Goal: Find specific page/section: Find specific page/section

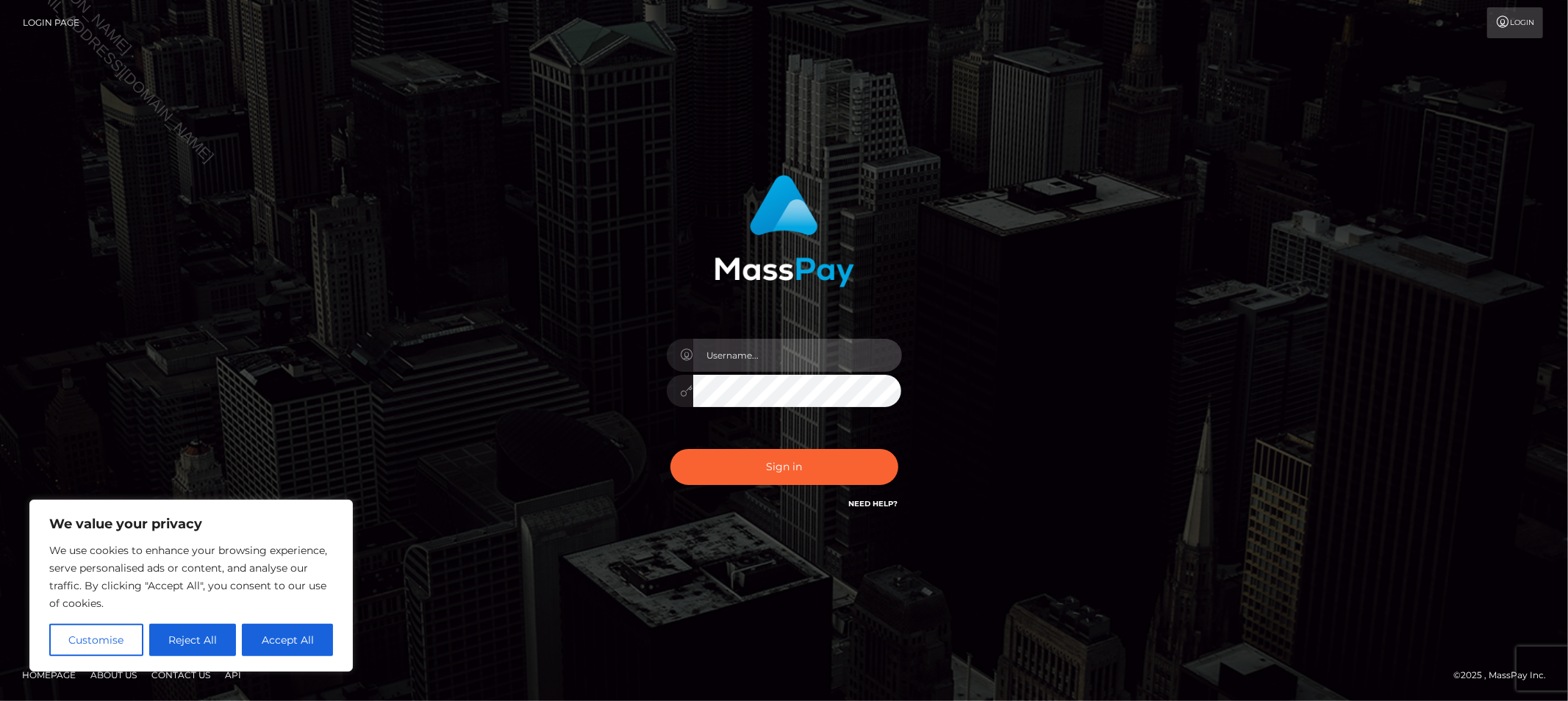
click at [805, 365] on input "text" at bounding box center [797, 355] width 209 height 33
type input "Allyssa"
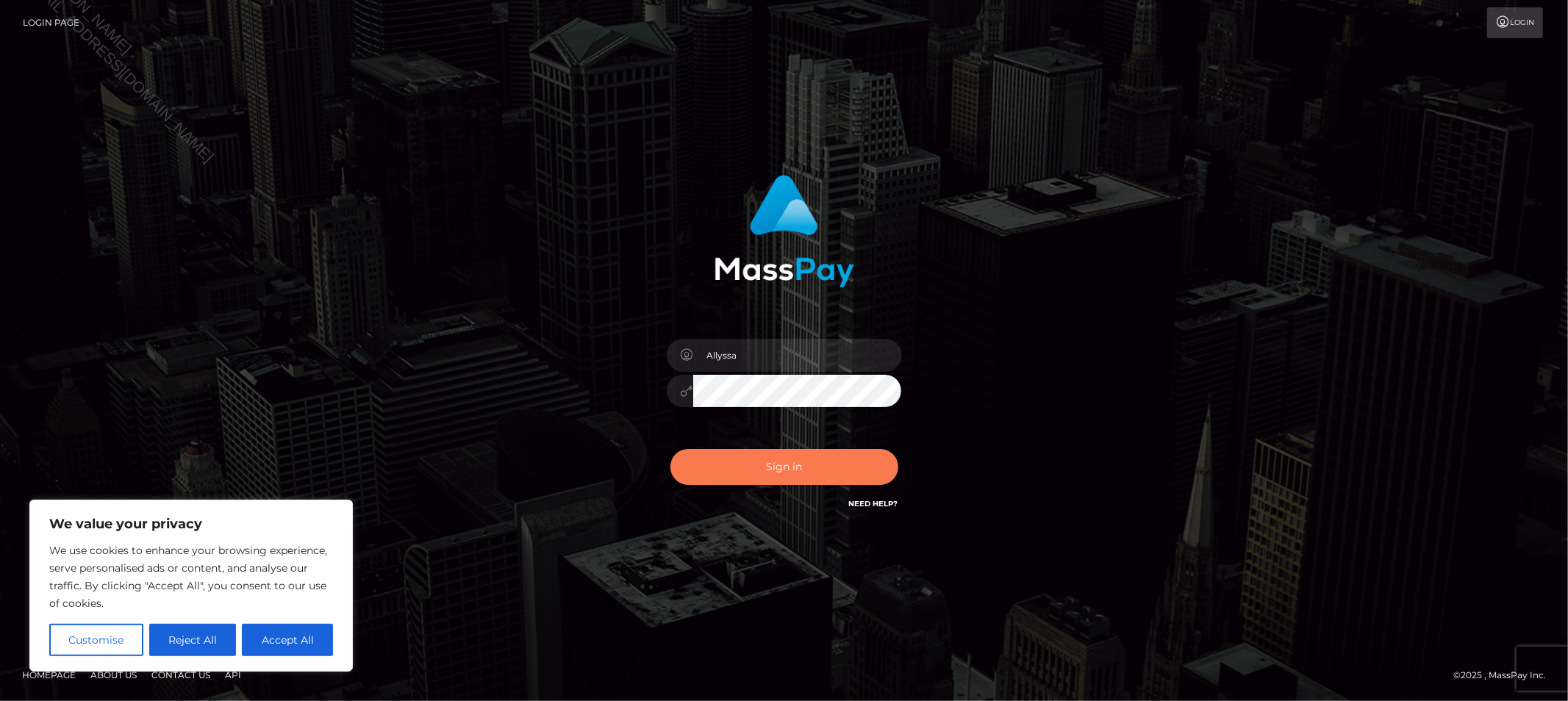
click at [689, 478] on button "Sign in" at bounding box center [784, 467] width 228 height 36
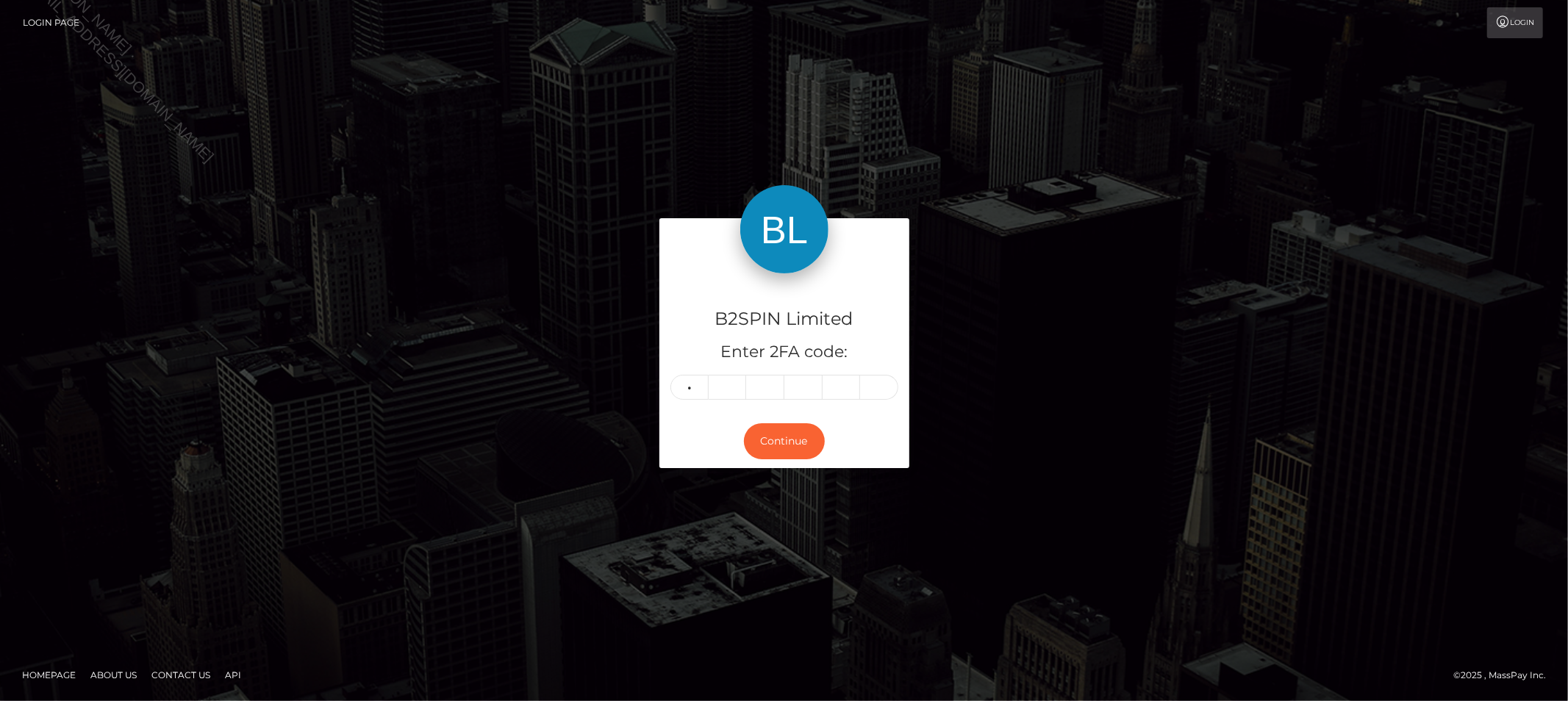
type input "0"
type input "6"
type input "5"
type input "1"
type input "5"
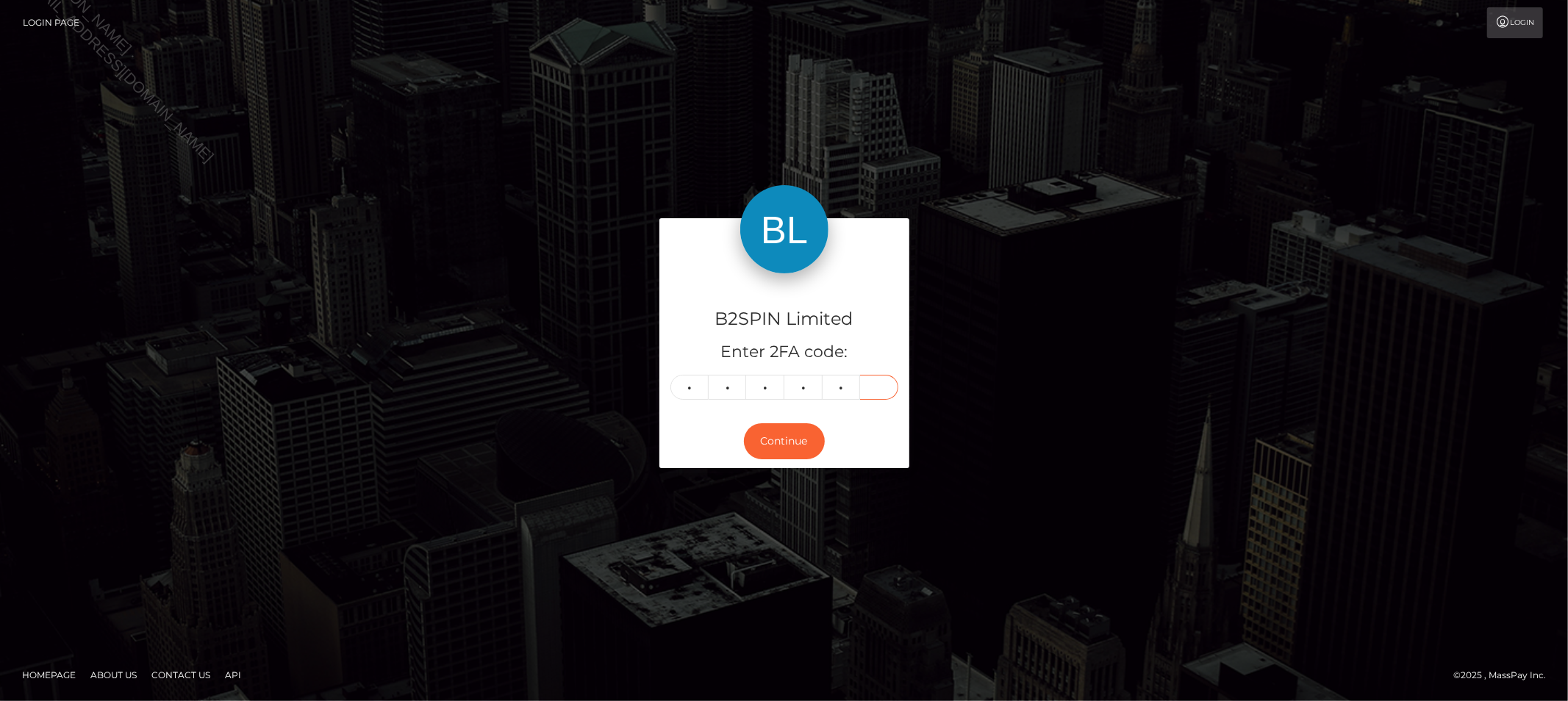
type input "5"
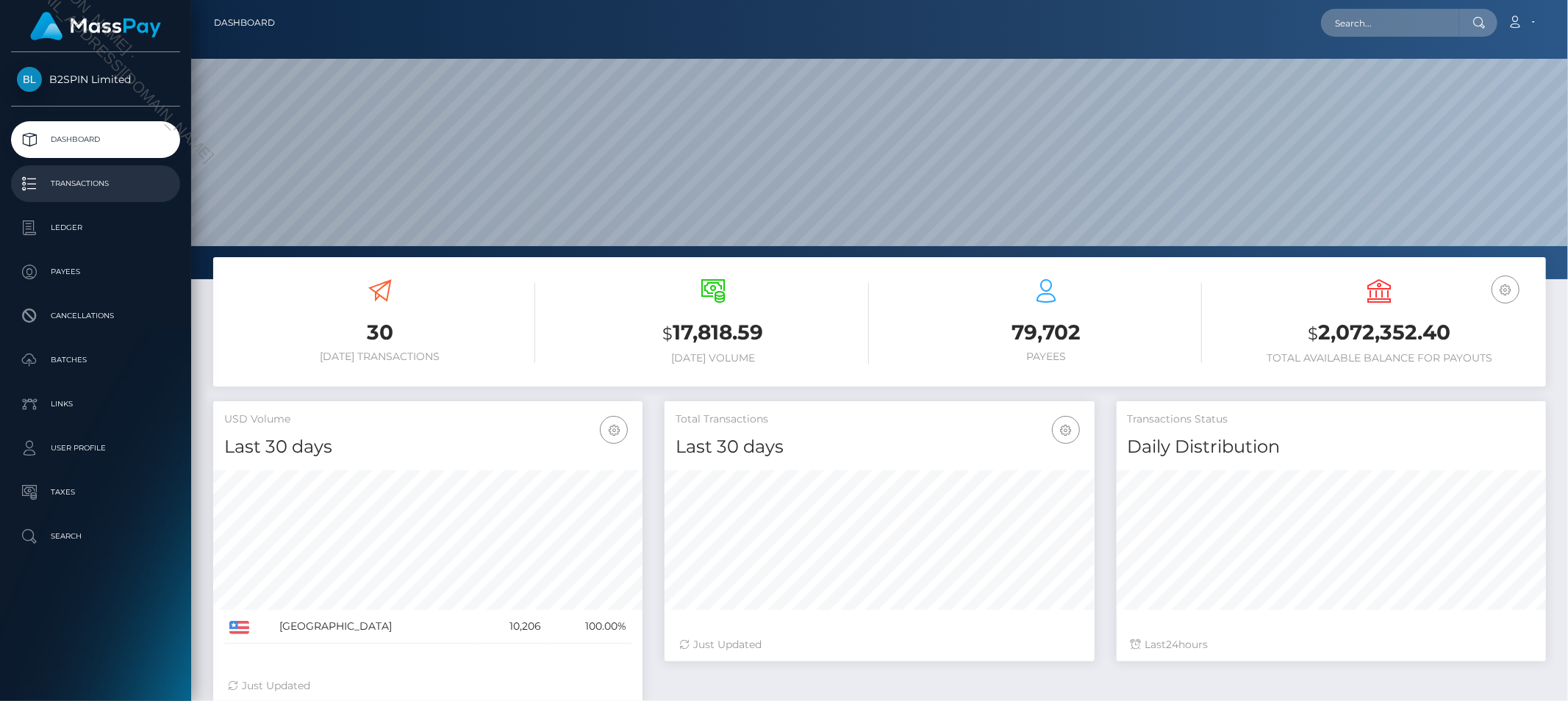
scroll to position [260, 429]
click at [1409, 30] on input "text" at bounding box center [1390, 22] width 138 height 28
paste input "80c7c2eb-df96-4fe7-9b42-6fc697d69af6"
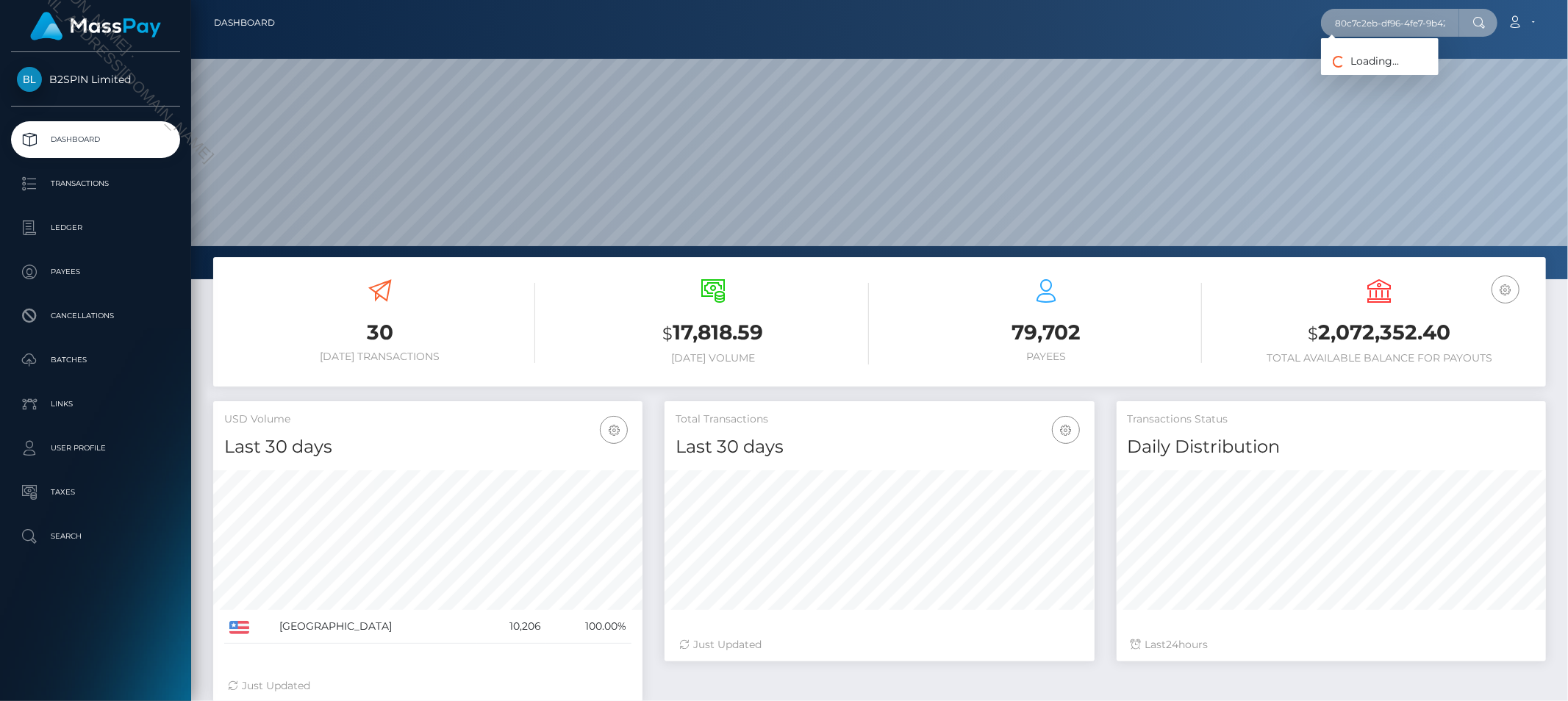
scroll to position [0, 63]
type input "80c7c2eb-df96-4fe7-9b42-6fc697d69af6"
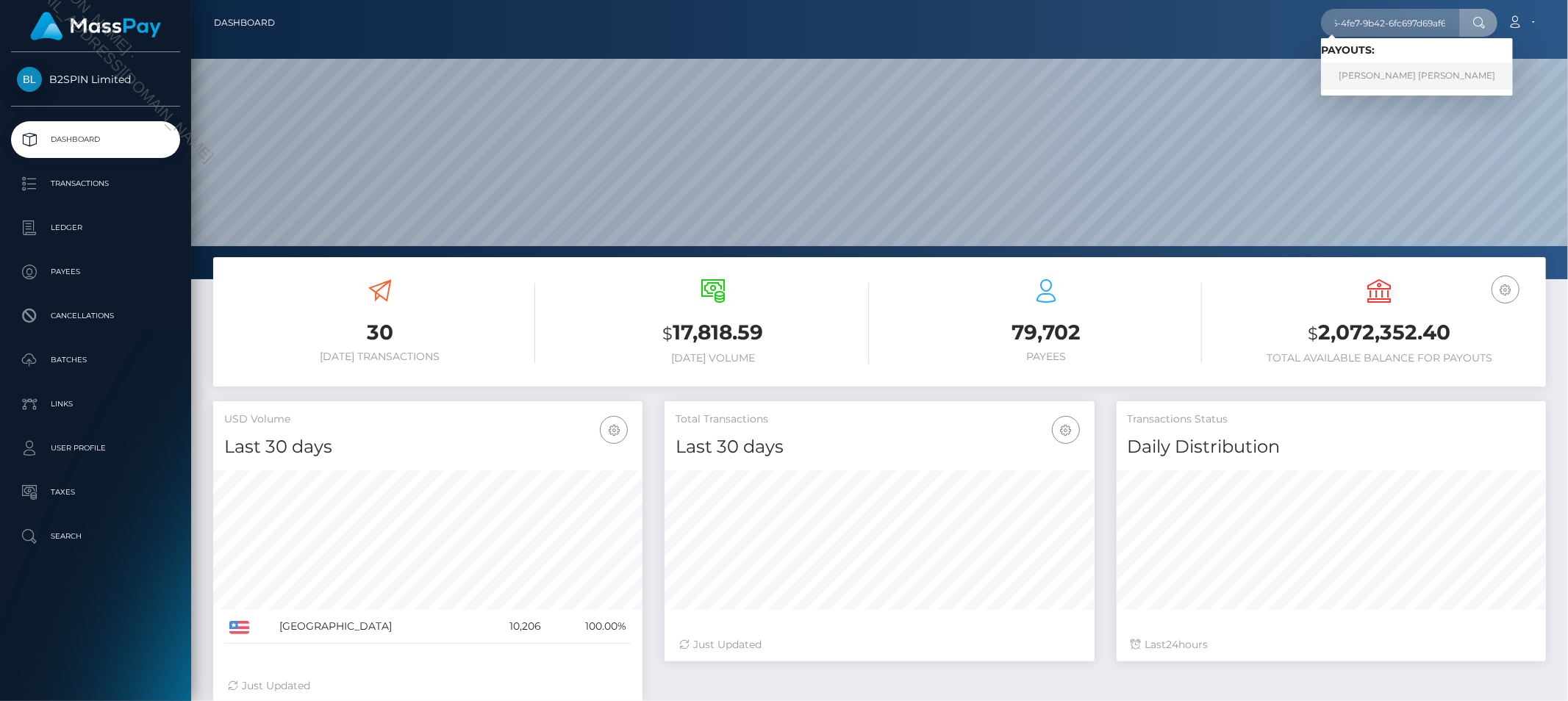
click at [1377, 75] on link "STEVE ROBERT FIRTH" at bounding box center [1418, 76] width 192 height 27
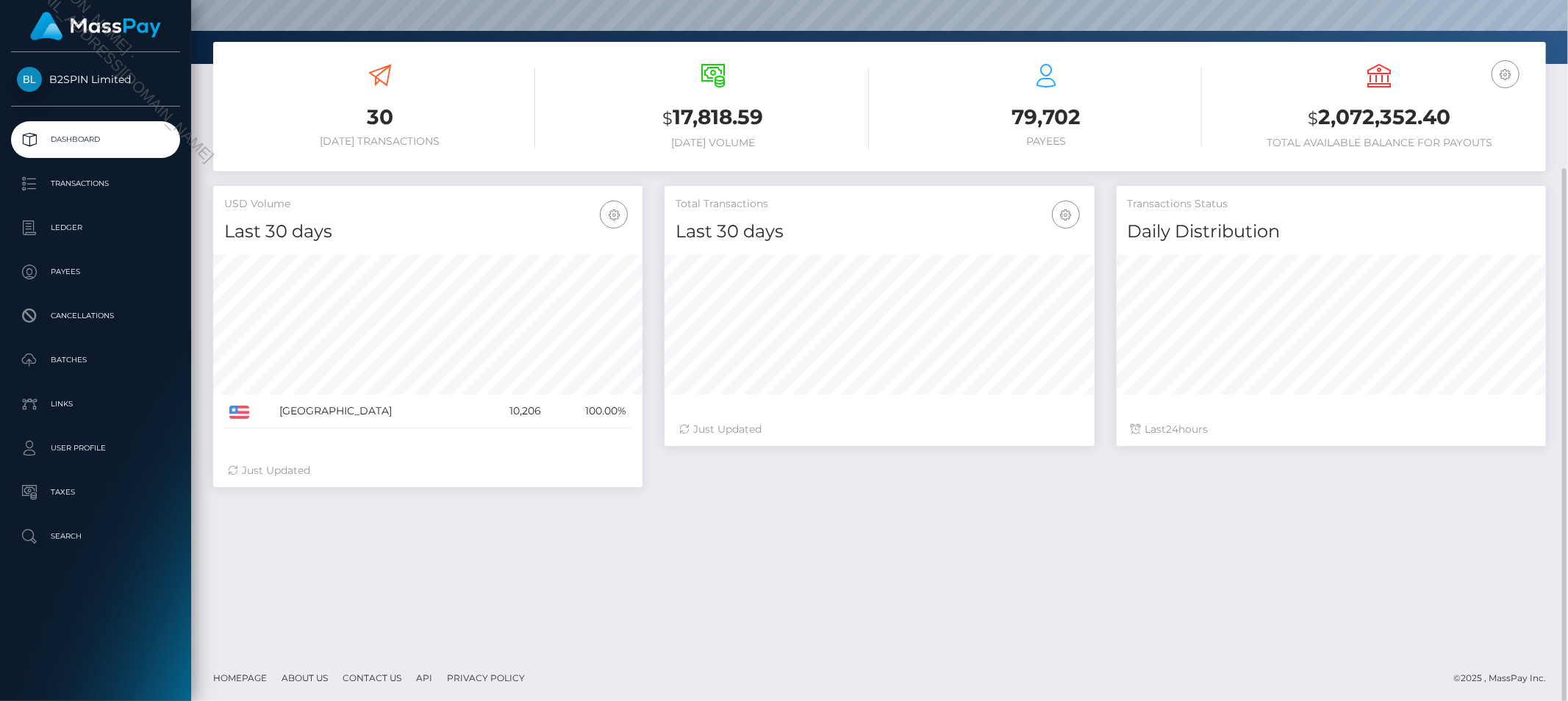
scroll to position [217, 0]
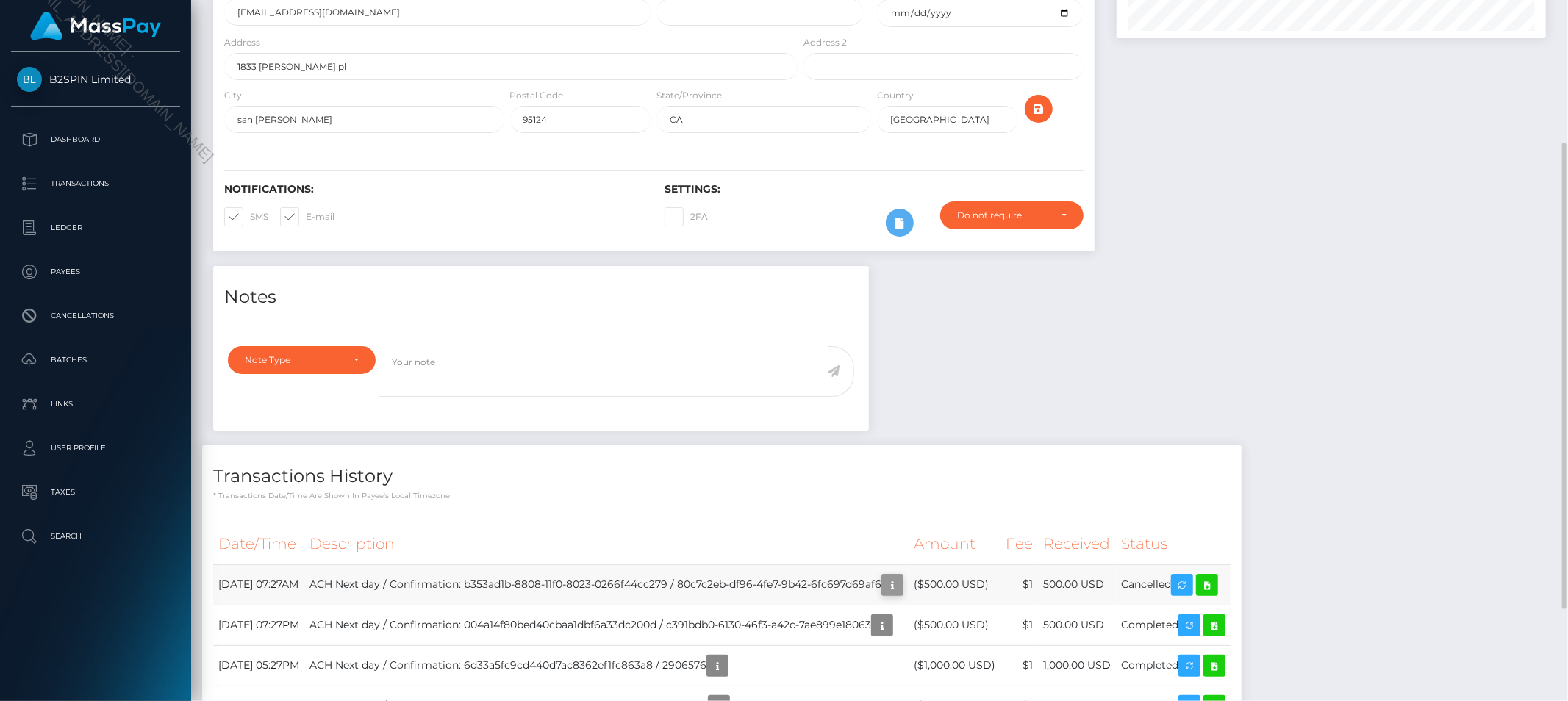
scroll to position [177, 429]
click at [901, 578] on icon "button" at bounding box center [892, 585] width 17 height 18
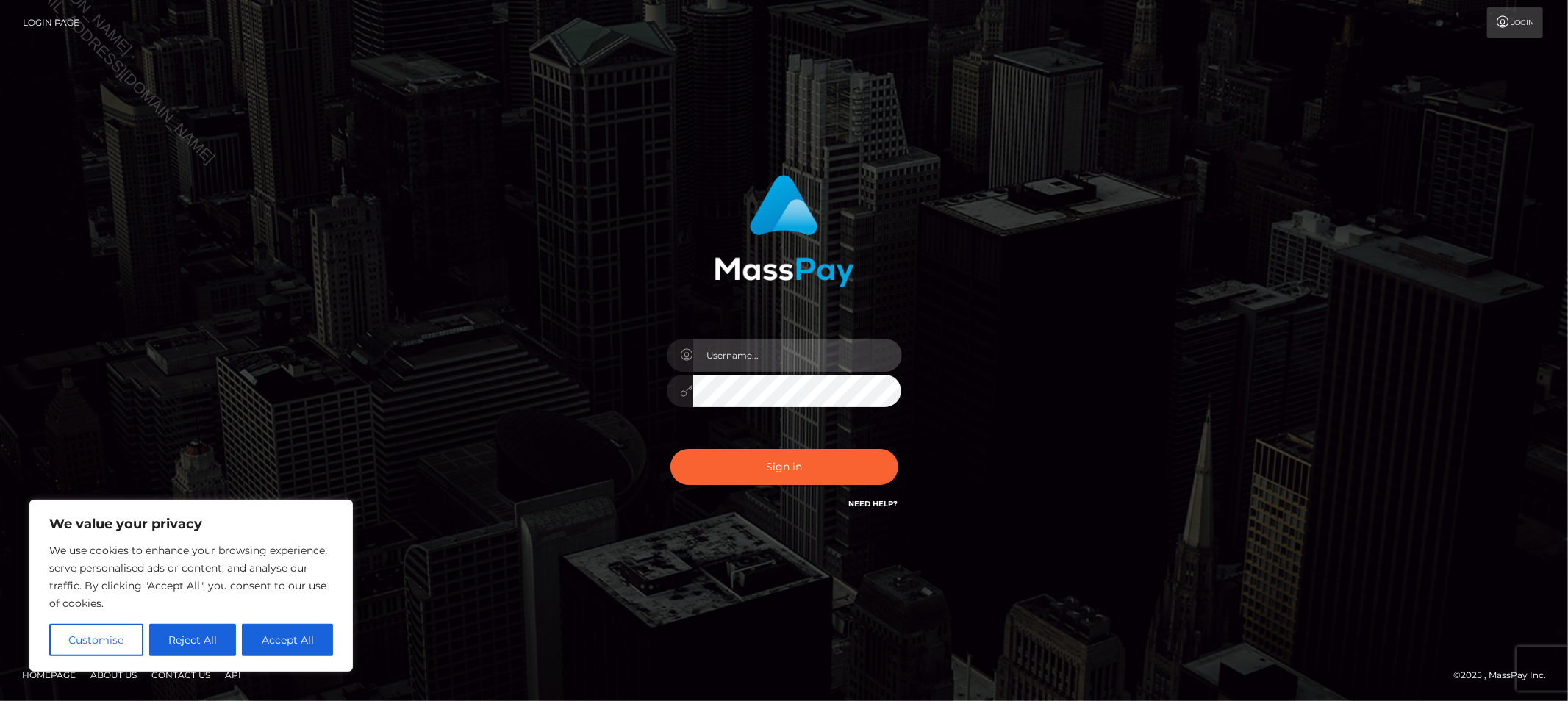
click at [759, 361] on input "text" at bounding box center [797, 355] width 209 height 33
type input "Allyssa"
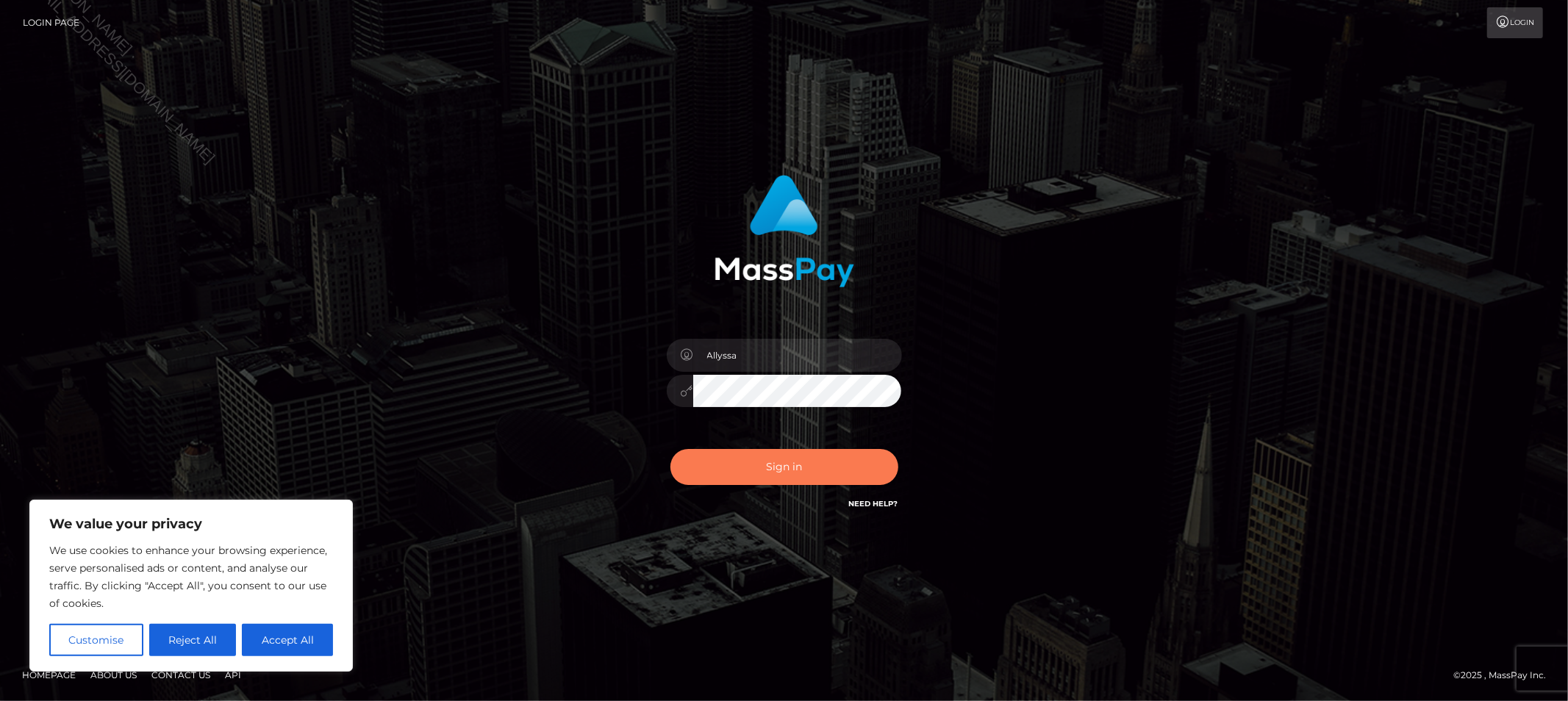
click at [703, 471] on button "Sign in" at bounding box center [784, 467] width 228 height 36
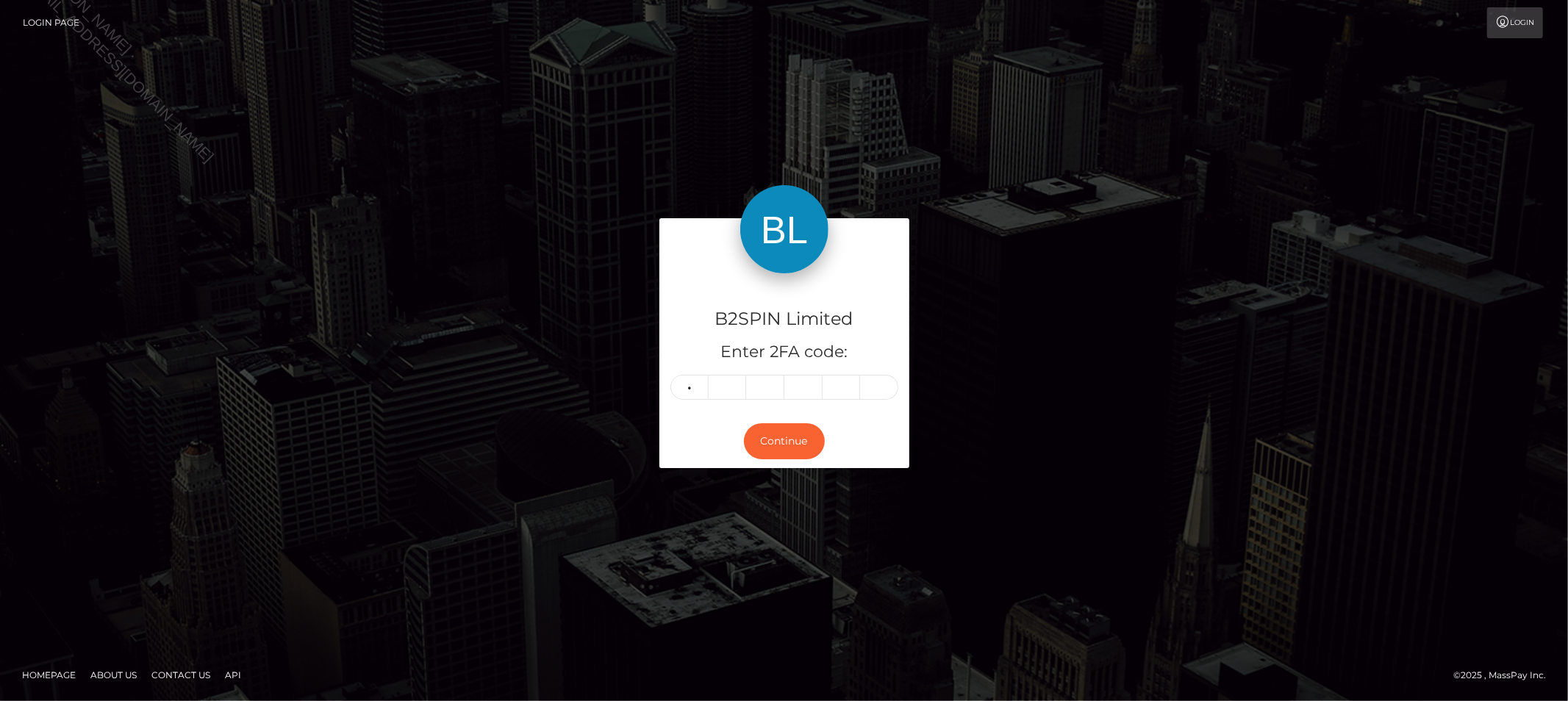
type input "1"
type input "2"
type input "7"
type input "1"
type input "3"
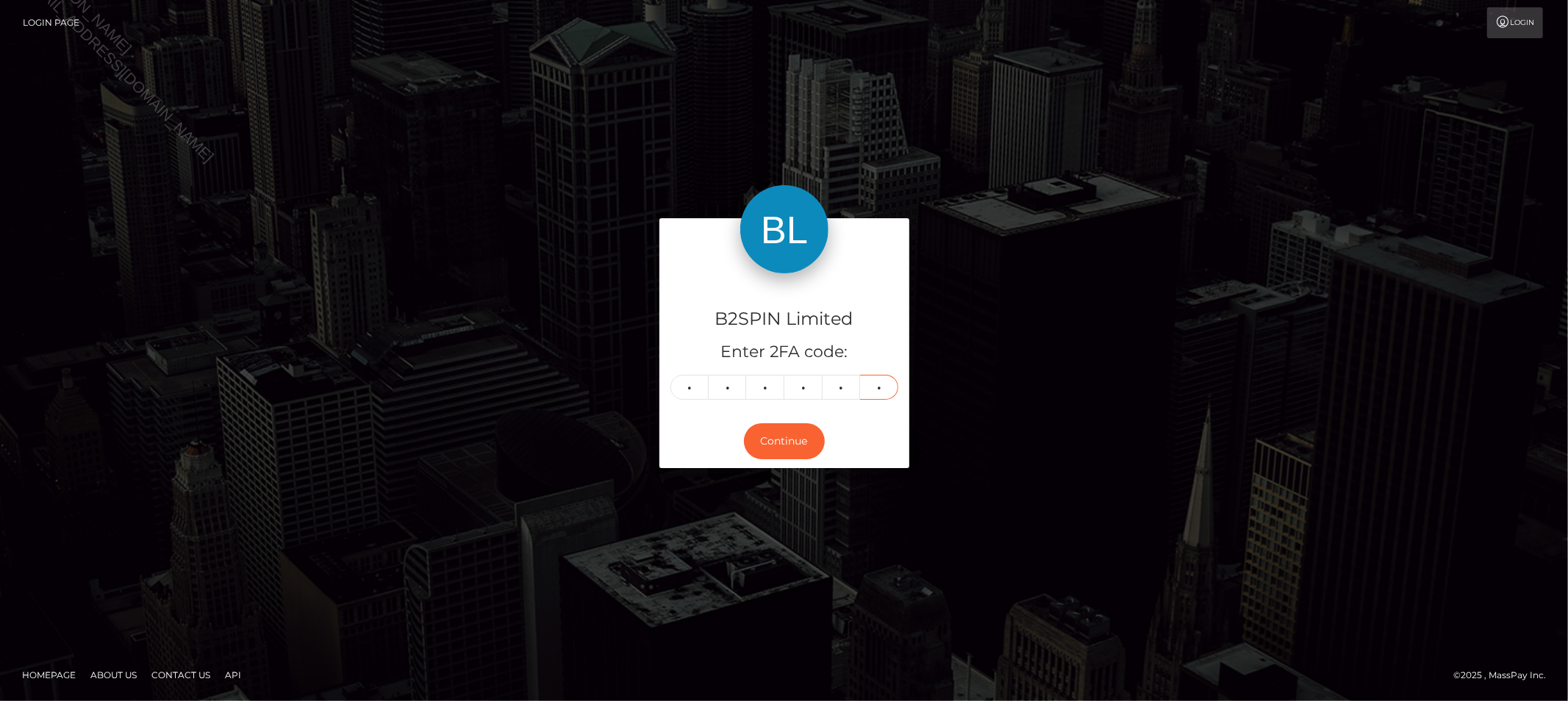
type input "9"
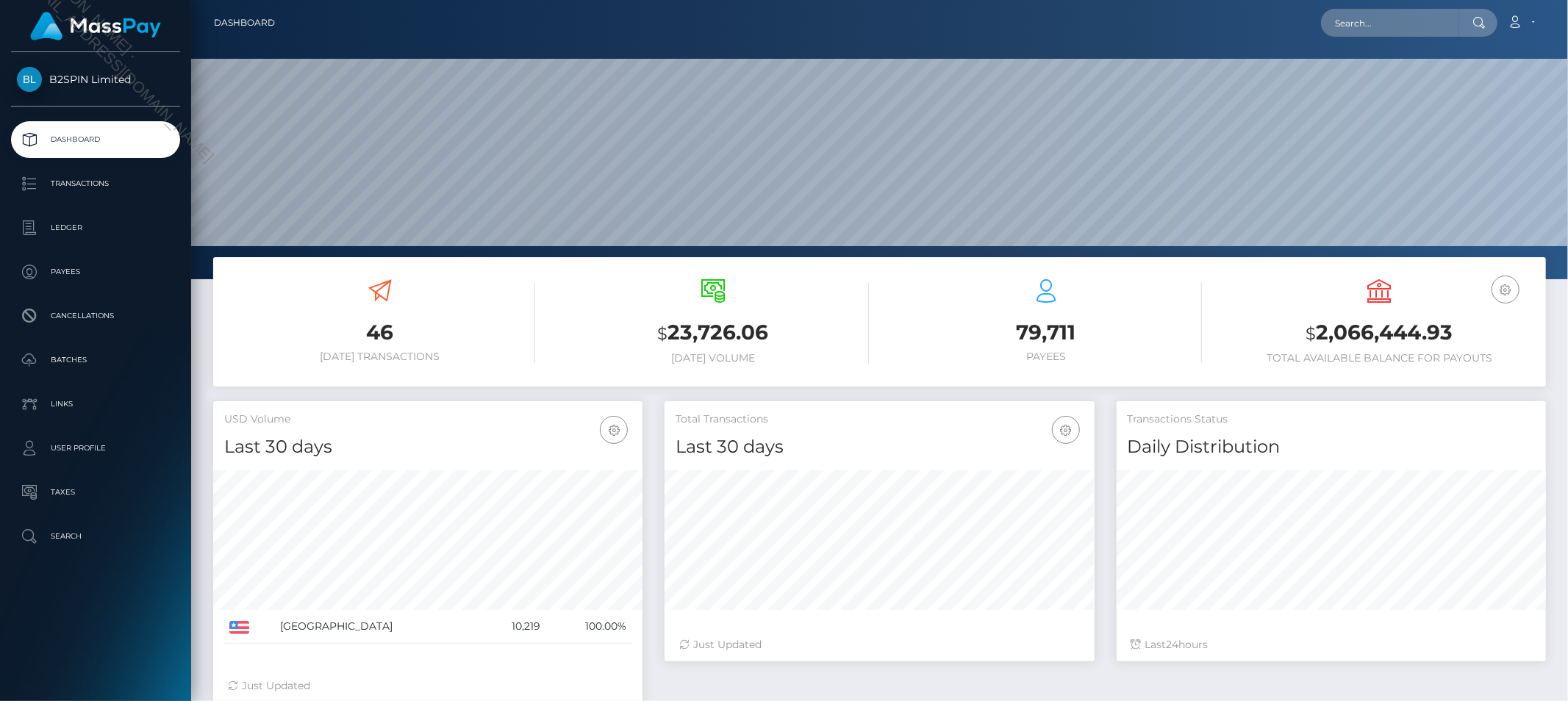
scroll to position [260, 429]
click at [1364, 17] on input "text" at bounding box center [1390, 22] width 138 height 28
paste input "2613ad9b-d4c5-414f-bdab-89b578d6c0b0"
click at [1387, 13] on input "2613ad9b-d4c5-414f-bdab-89b578d6c0b0" at bounding box center [1390, 22] width 138 height 28
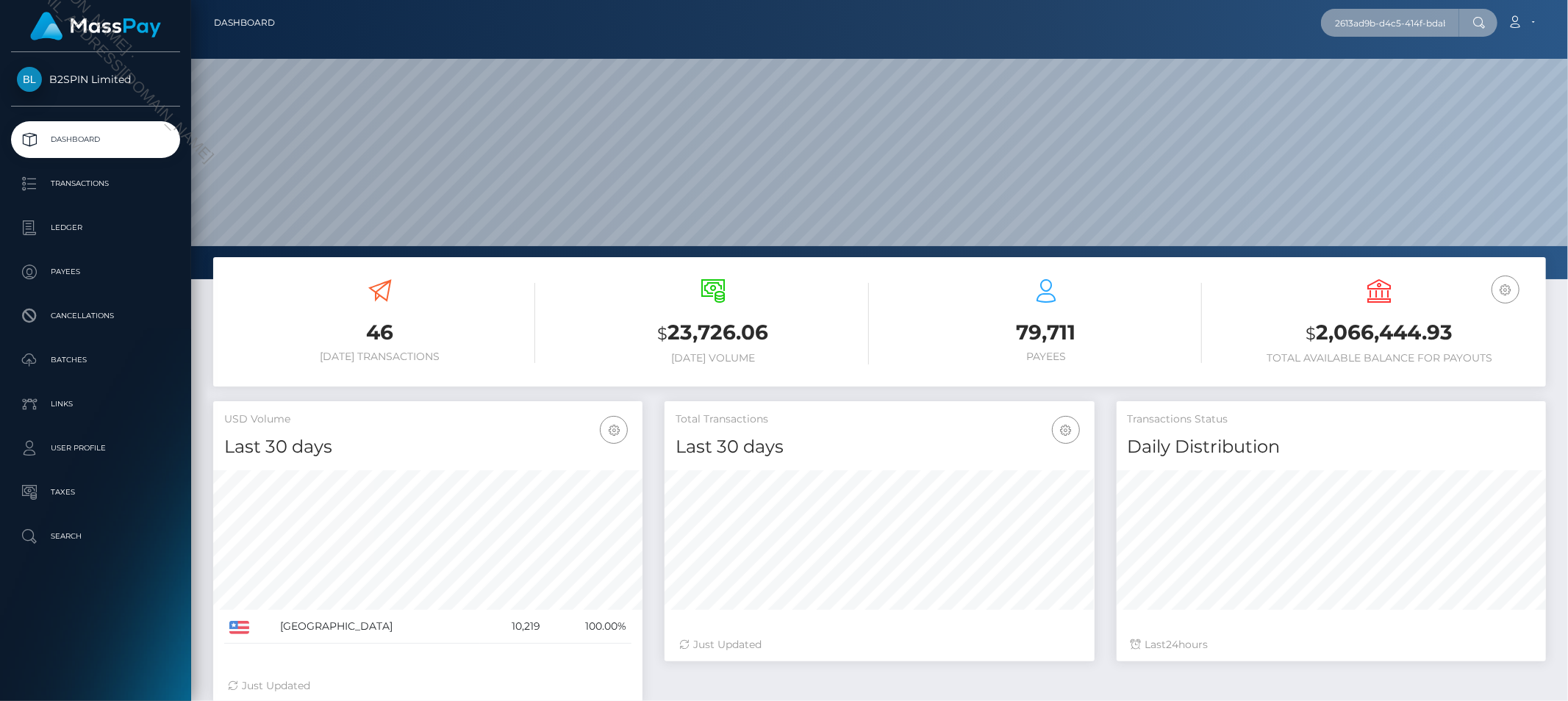
click at [1387, 13] on input "2613ad9b-d4c5-414f-bdab-89b578d6c0b0" at bounding box center [1390, 22] width 138 height 28
paste input "3461484"
click at [1389, 17] on input "3461484" at bounding box center [1390, 22] width 138 height 28
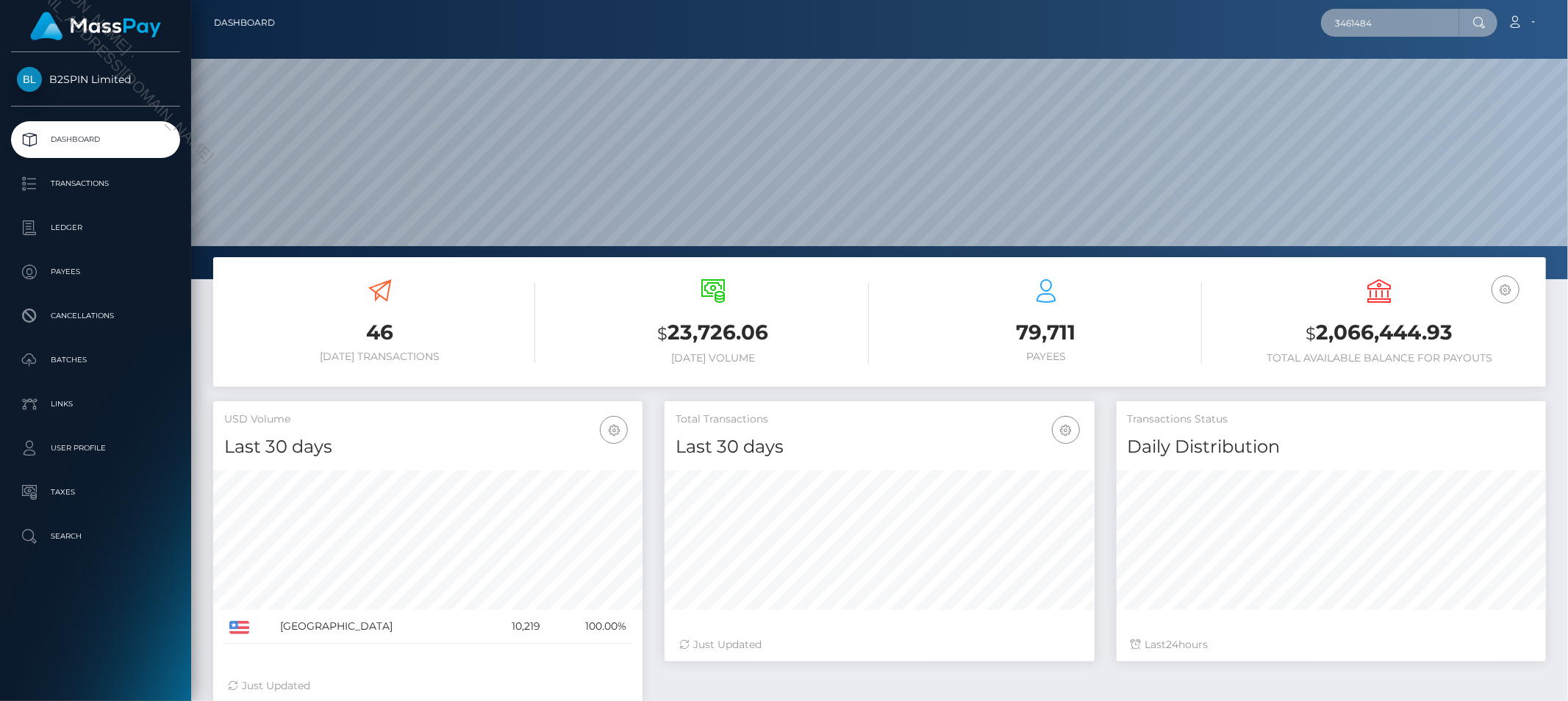
paste input "1841212435"
type input "1841212435"
drag, startPoint x: 1393, startPoint y: 61, endPoint x: 1392, endPoint y: 69, distance: 8.1
click at [1392, 69] on link "[PERSON_NAME]" at bounding box center [1380, 76] width 117 height 27
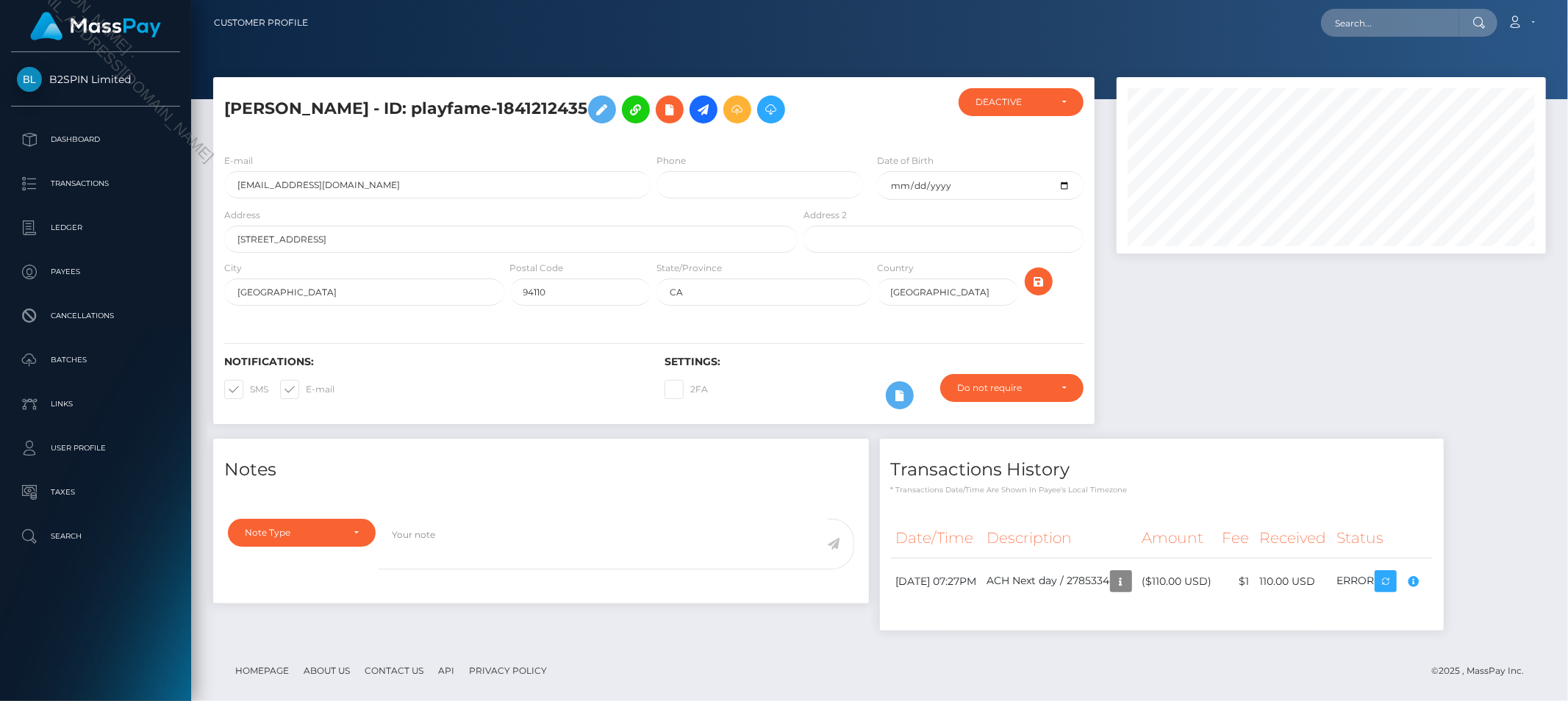
scroll to position [177, 429]
click at [1391, 41] on nav "Customer Profile Loading... Loading... Account" at bounding box center [880, 22] width 1377 height 46
click at [1395, 24] on input "text" at bounding box center [1390, 22] width 138 height 28
paste input "[EMAIL_ADDRESS][DOMAIN_NAME]"
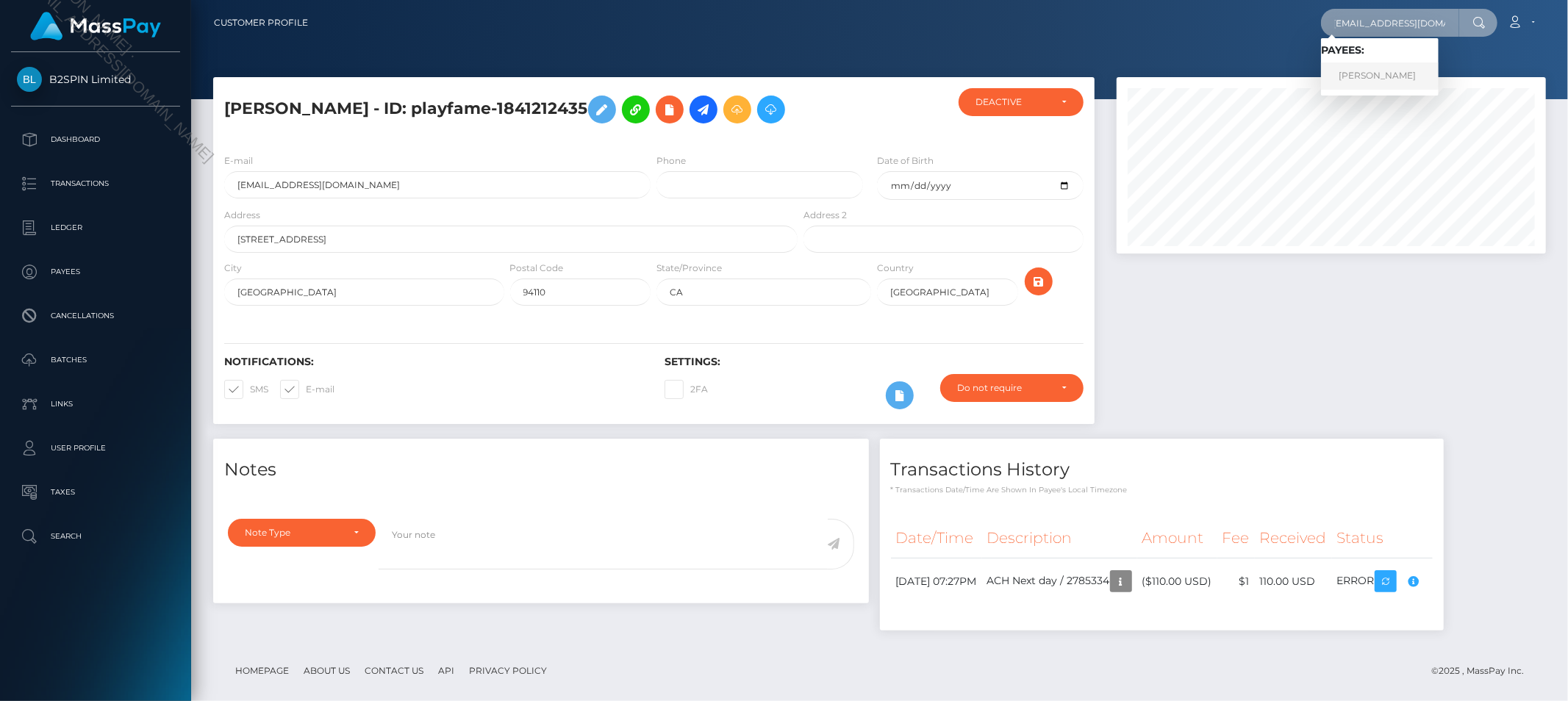
type input "zomanny2011@gmail.com"
click at [1393, 65] on link "ANTHONY MANUEL CASTRO" at bounding box center [1380, 76] width 117 height 27
click at [1394, 18] on input "text" at bounding box center [1390, 22] width 138 height 28
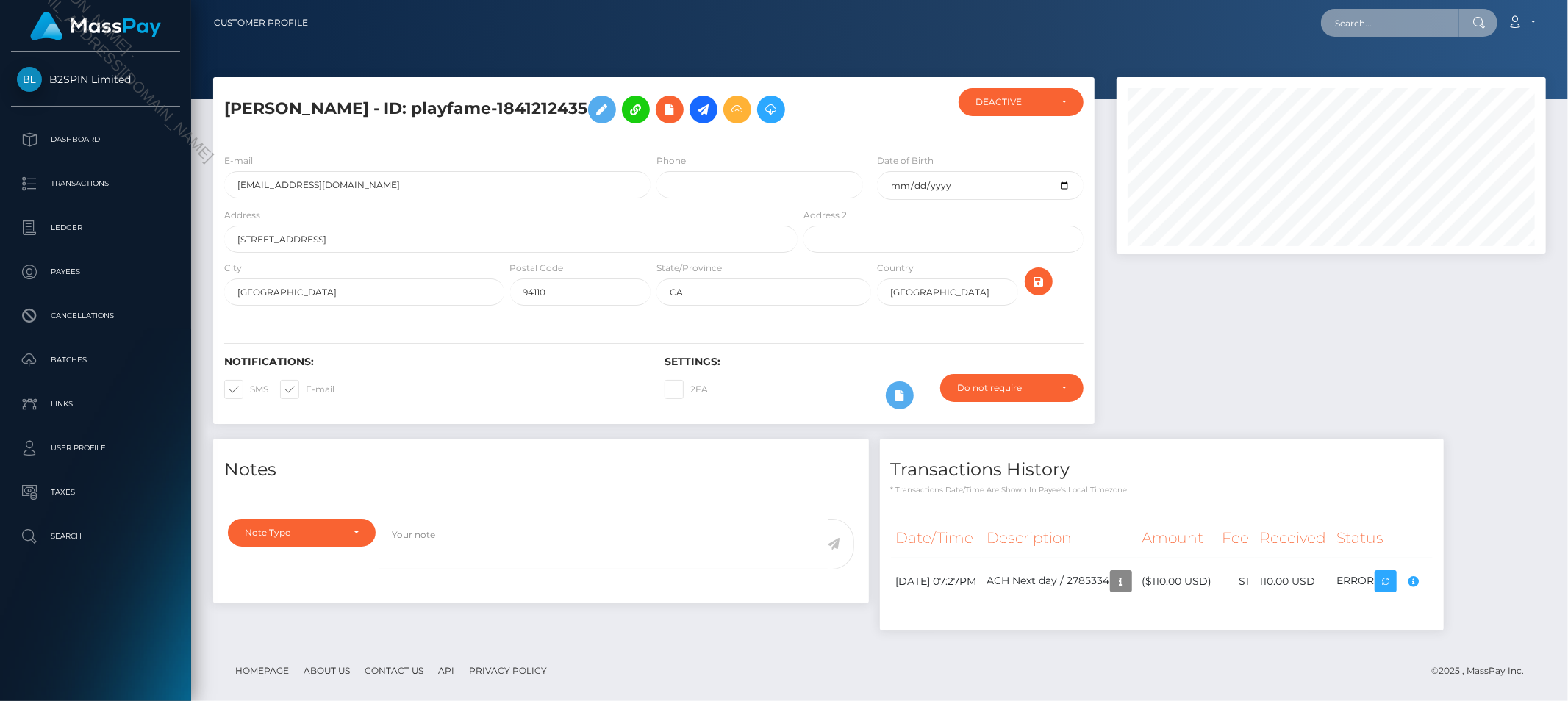
click at [1369, 25] on input "text" at bounding box center [1390, 22] width 138 height 28
paste input "[PERSON_NAME]"
type input "[PERSON_NAME]"
click at [1368, 71] on link "[PERSON_NAME]" at bounding box center [1380, 76] width 117 height 27
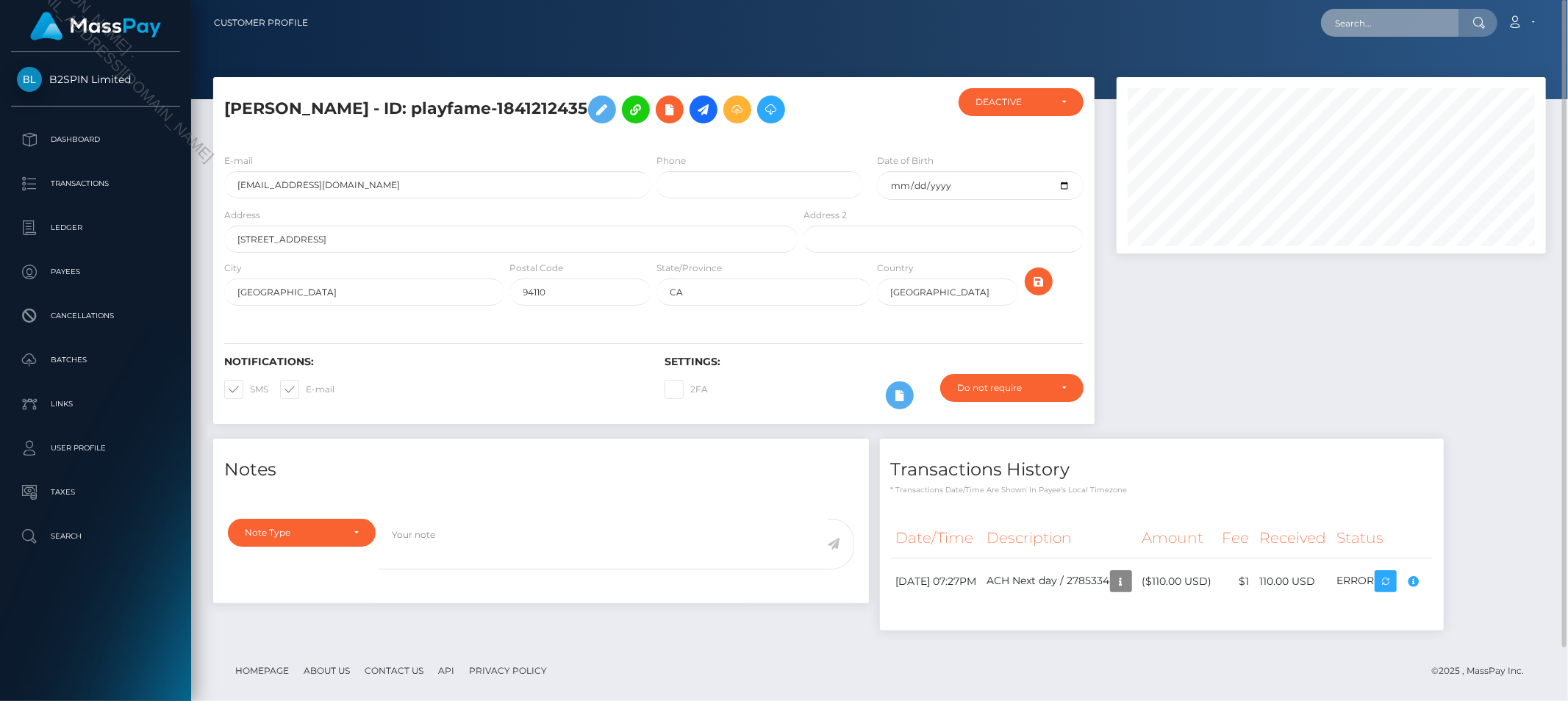
click at [1384, 24] on input "text" at bounding box center [1390, 22] width 138 height 28
paste input "3461707"
click at [1388, 26] on input "3461707" at bounding box center [1390, 22] width 138 height 28
paste input "0725124b-452c-407e-9cd8-de9fff709b20"
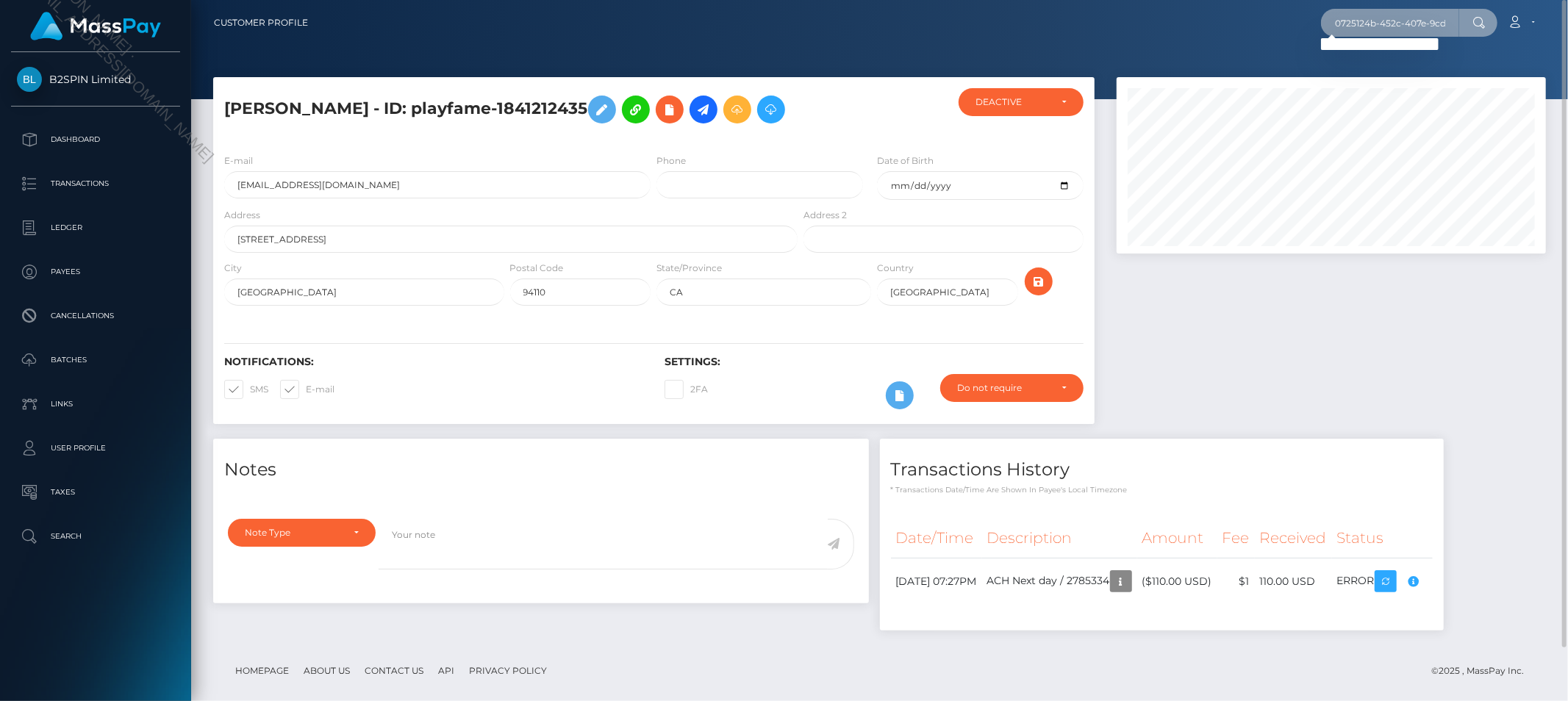
click at [1417, 25] on input "0725124b-452c-407e-9cd8-de9fff709b20" at bounding box center [1390, 22] width 138 height 28
paste input "1815146871"
click at [1413, 23] on input "1815146871" at bounding box center [1390, 22] width 138 height 28
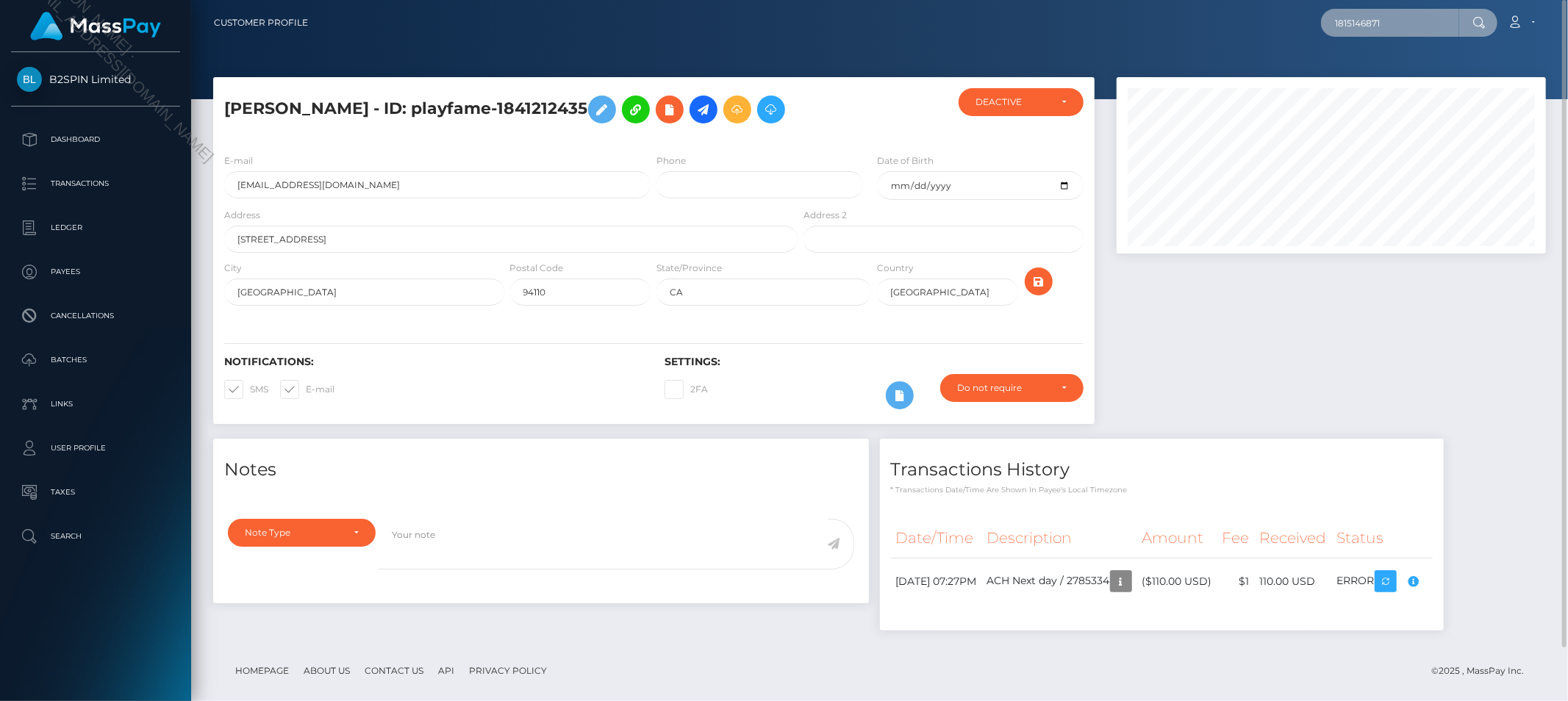
click at [1413, 23] on input "1815146871" at bounding box center [1390, 22] width 138 height 28
paste input "htc3311evo@yahoo.com"
click at [1380, 27] on input "htc3311evo@yahoo.com" at bounding box center [1390, 22] width 138 height 28
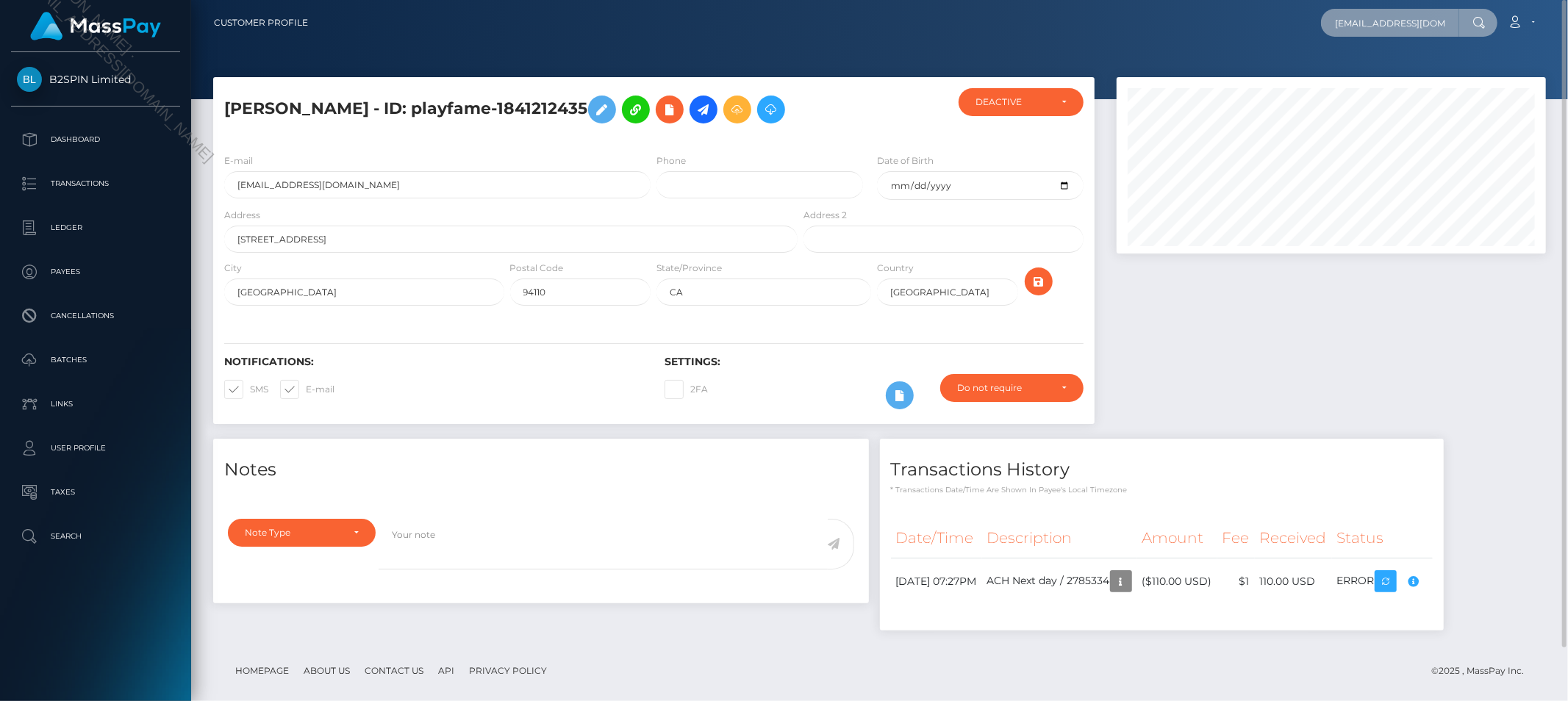
paste input "efrain iii marin"
click at [1431, 32] on input "efrain iii marin" at bounding box center [1390, 22] width 138 height 28
paste input "3462694"
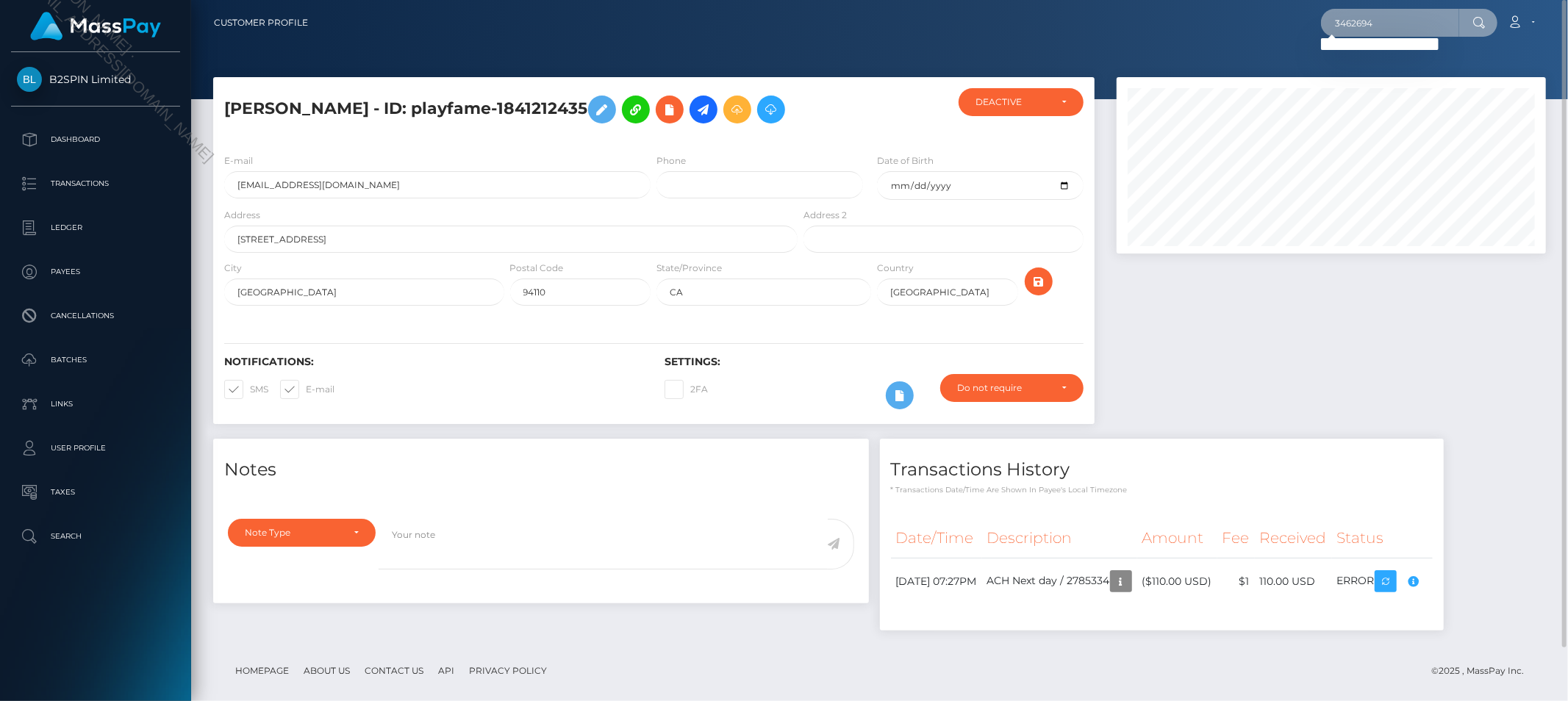
click at [1384, 27] on input "3462694" at bounding box center [1390, 22] width 138 height 28
paste input "1acd660f-e1bd-4341-bf3f-2a72b798168c"
click at [1403, 35] on input "1acd660f-e1bd-4341-bf3f-2a72b798168c" at bounding box center [1390, 22] width 138 height 28
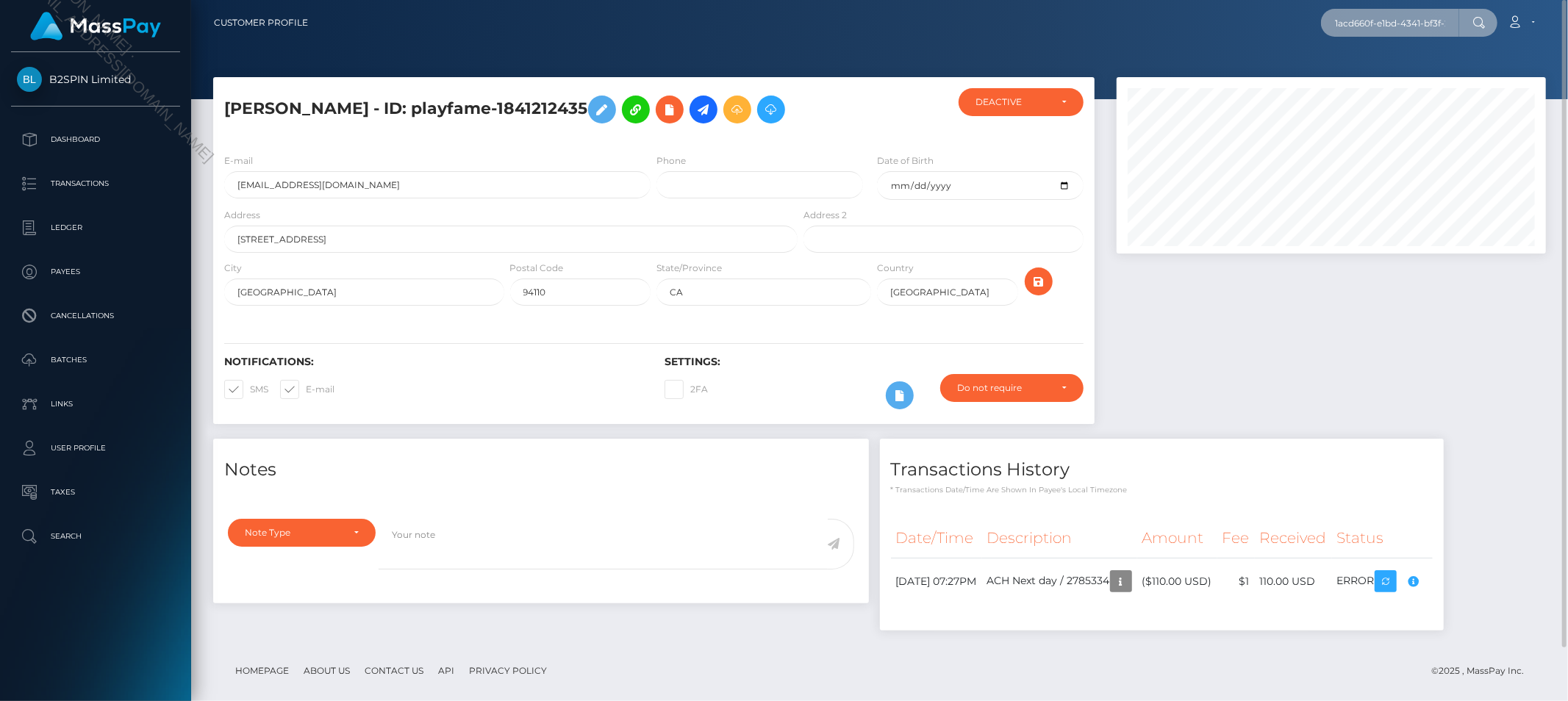
click at [1403, 35] on input "1acd660f-e1bd-4341-bf3f-2a72b798168c" at bounding box center [1390, 22] width 138 height 28
paste input "854514405"
type input "1854514405"
click at [1405, 74] on link "ANGEL RIVERA" at bounding box center [1380, 76] width 117 height 27
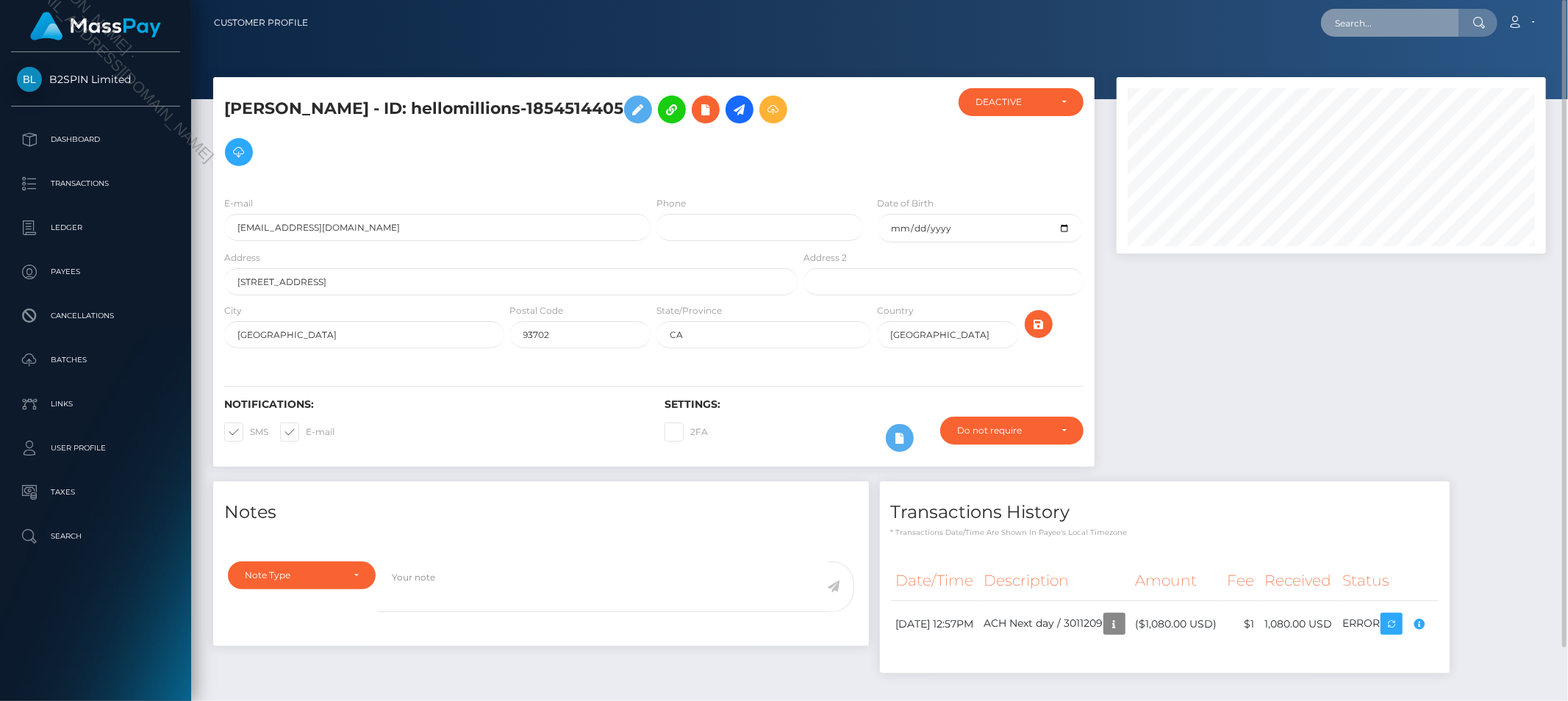
click at [1390, 32] on input "text" at bounding box center [1390, 22] width 138 height 28
paste input "[EMAIL_ADDRESS][DOMAIN_NAME]"
type input "[EMAIL_ADDRESS][DOMAIN_NAME]"
click at [1392, 74] on link "[PERSON_NAME]" at bounding box center [1380, 76] width 117 height 27
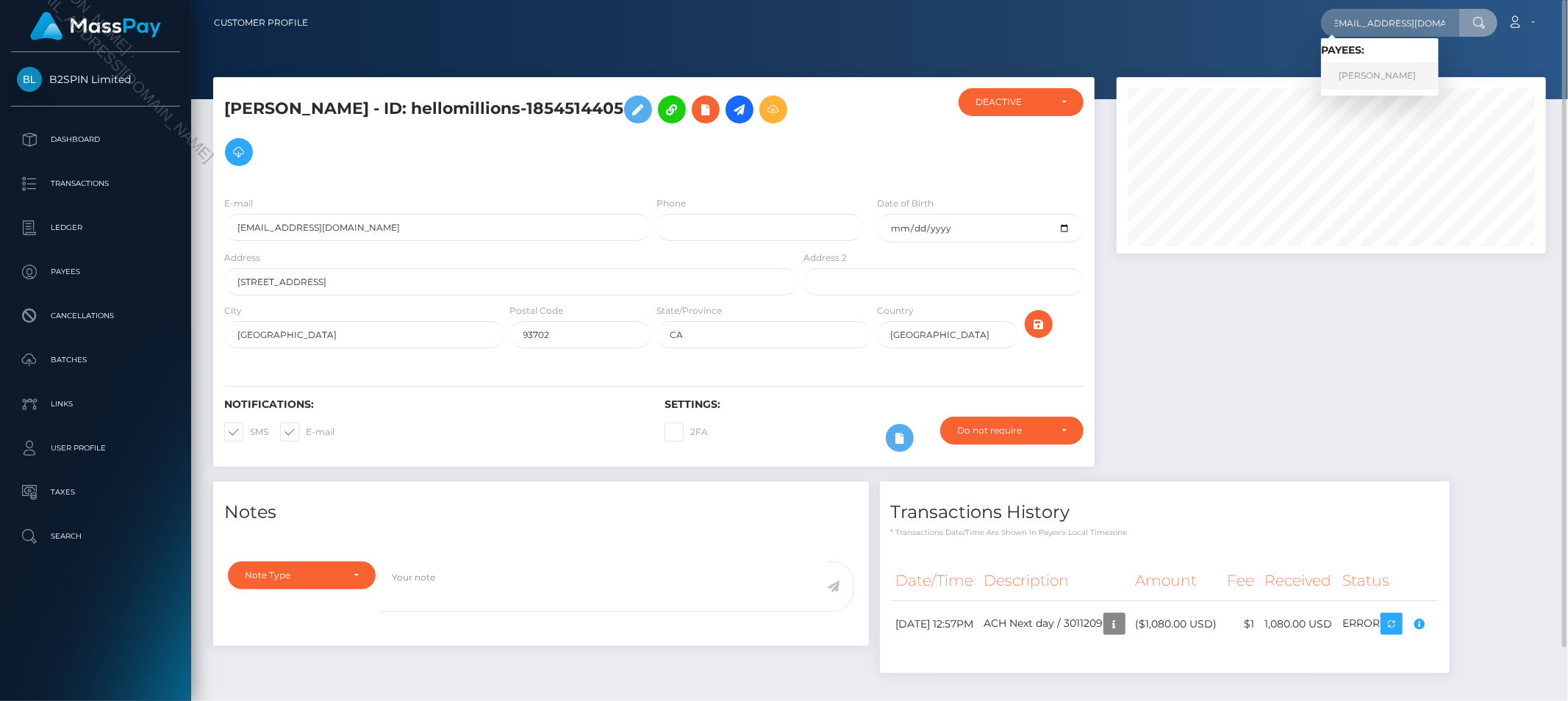
scroll to position [0, 0]
click at [1386, 17] on input "text" at bounding box center [1390, 22] width 138 height 28
paste input "angel rivera"
type input "angel rivera"
click at [1374, 69] on link "ANGEL RIVERA" at bounding box center [1380, 76] width 117 height 27
